Goal: Transaction & Acquisition: Purchase product/service

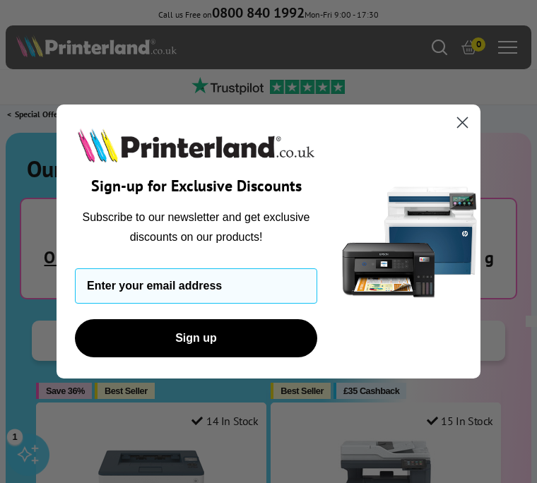
click at [462, 120] on circle "Close dialog" at bounding box center [462, 122] width 23 height 23
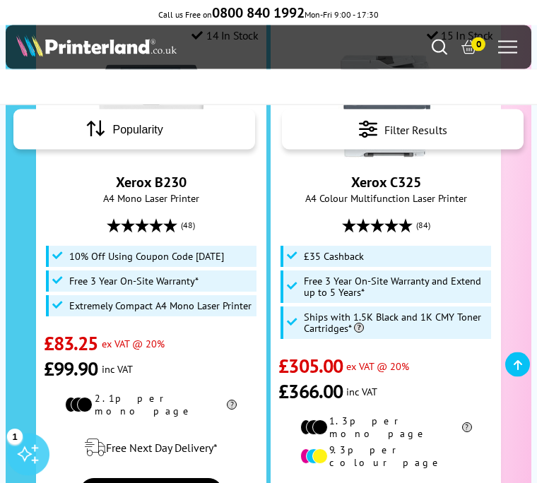
scroll to position [331, 0]
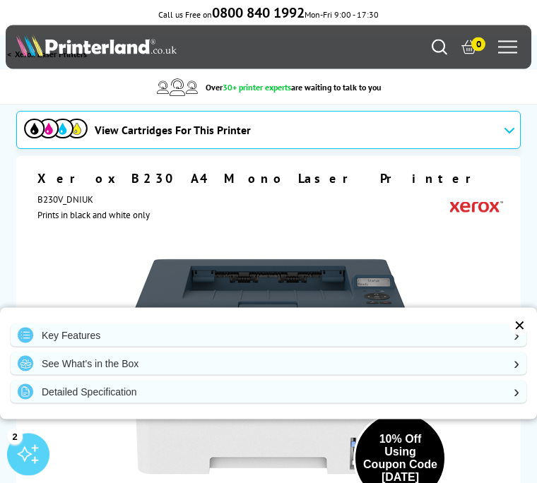
scroll to position [60, 0]
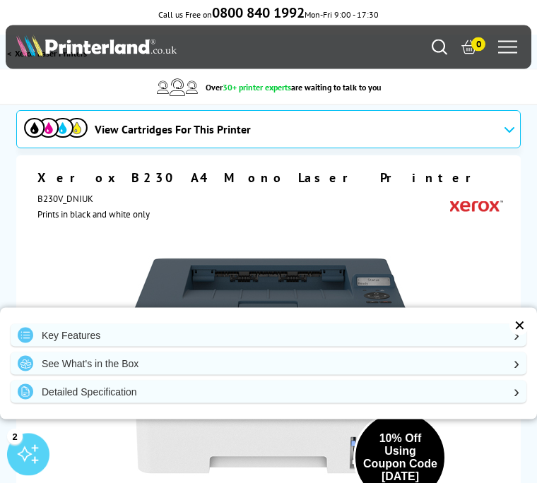
click at [516, 336] on div "✕" at bounding box center [520, 326] width 20 height 20
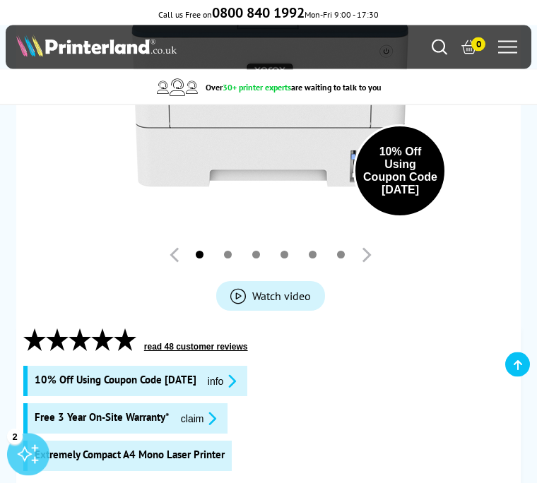
scroll to position [348, 0]
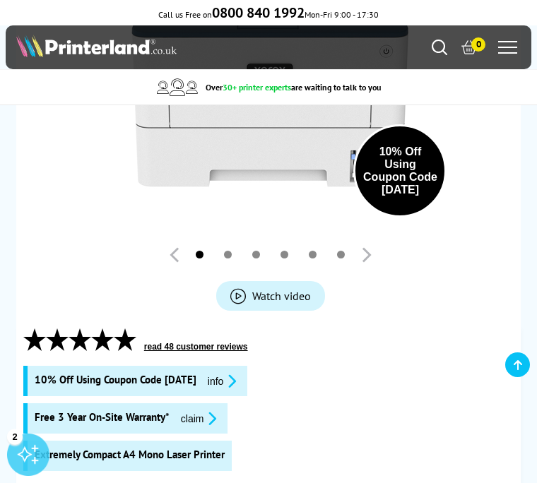
click at [268, 310] on link "Watch video" at bounding box center [270, 296] width 109 height 30
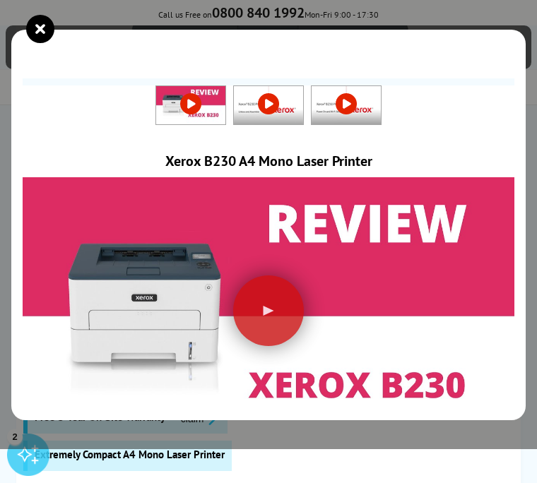
click at [280, 319] on div at bounding box center [268, 311] width 71 height 71
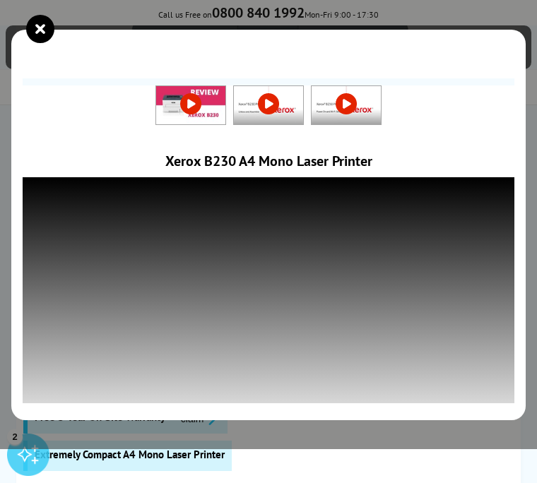
click at [48, 30] on icon "close modal" at bounding box center [40, 29] width 28 height 28
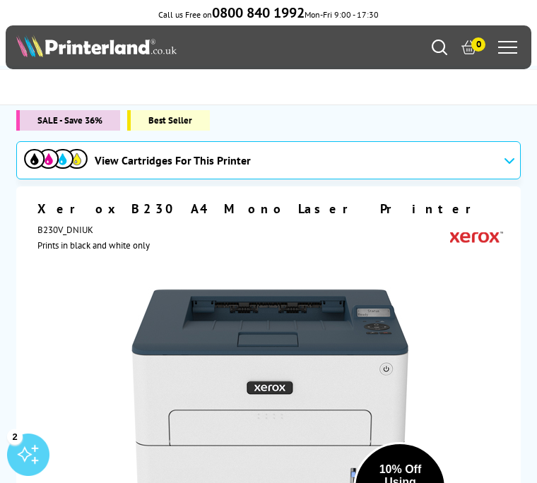
scroll to position [32, 0]
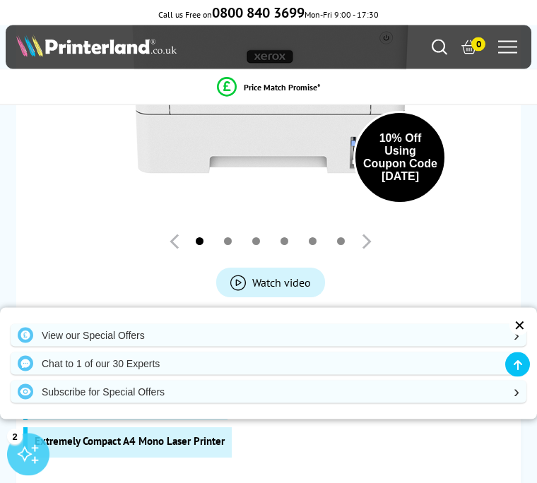
scroll to position [359, 0]
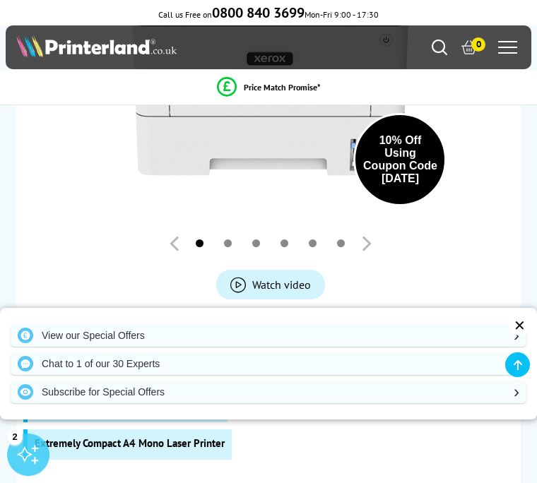
click at [517, 336] on div "✕" at bounding box center [520, 326] width 20 height 20
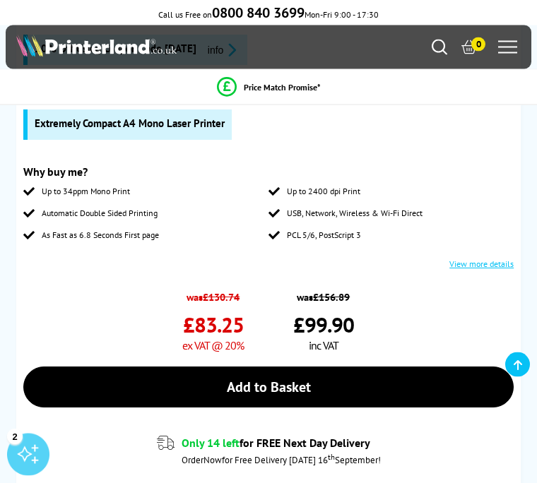
scroll to position [676, 0]
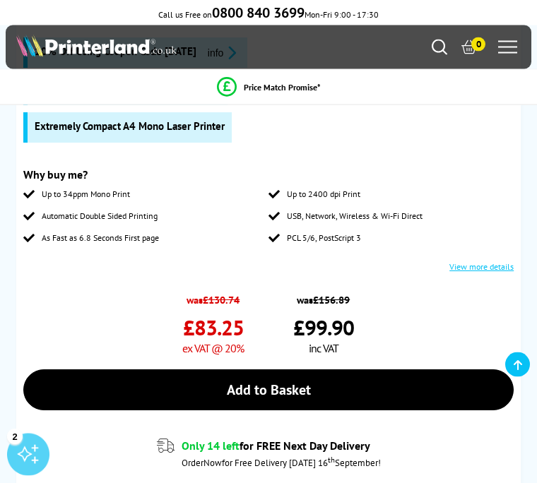
click at [493, 273] on link "View more details" at bounding box center [481, 267] width 64 height 11
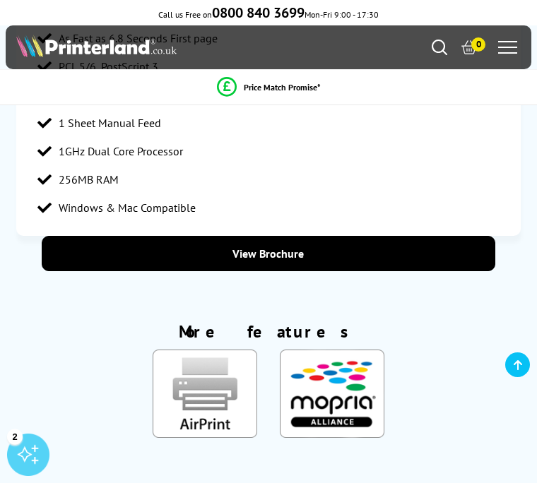
scroll to position [2083, 0]
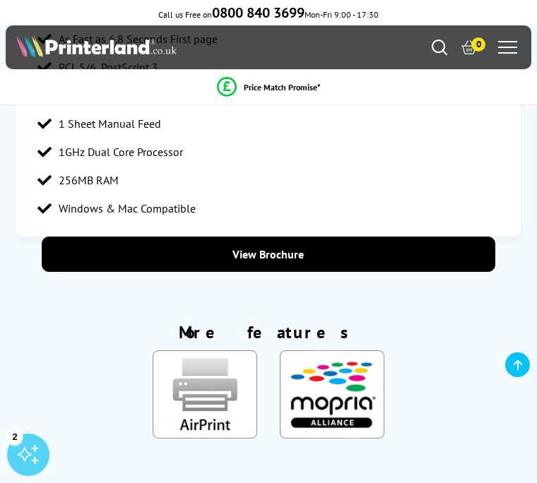
click at [278, 272] on link "View Brochure" at bounding box center [269, 254] width 454 height 35
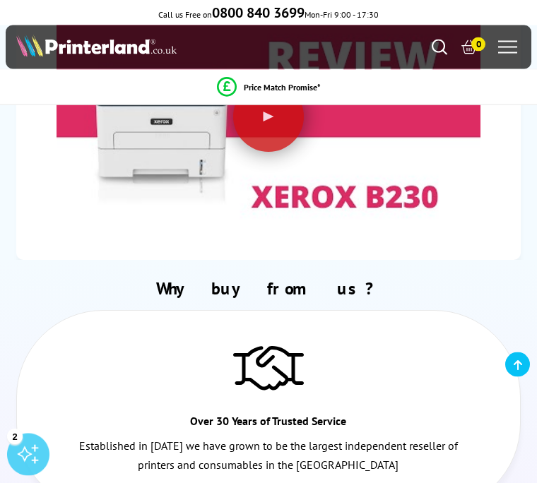
scroll to position [3045, 0]
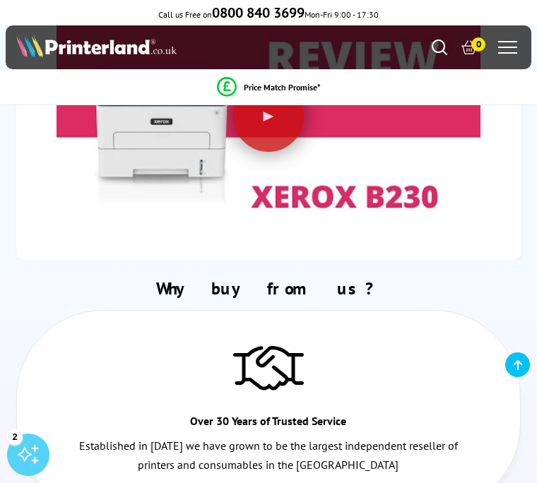
click at [280, 152] on div at bounding box center [268, 116] width 71 height 71
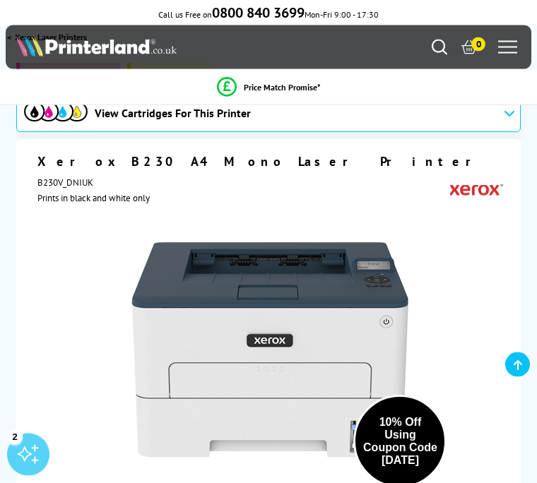
scroll to position [0, 0]
